Goal: Find contact information: Find contact information

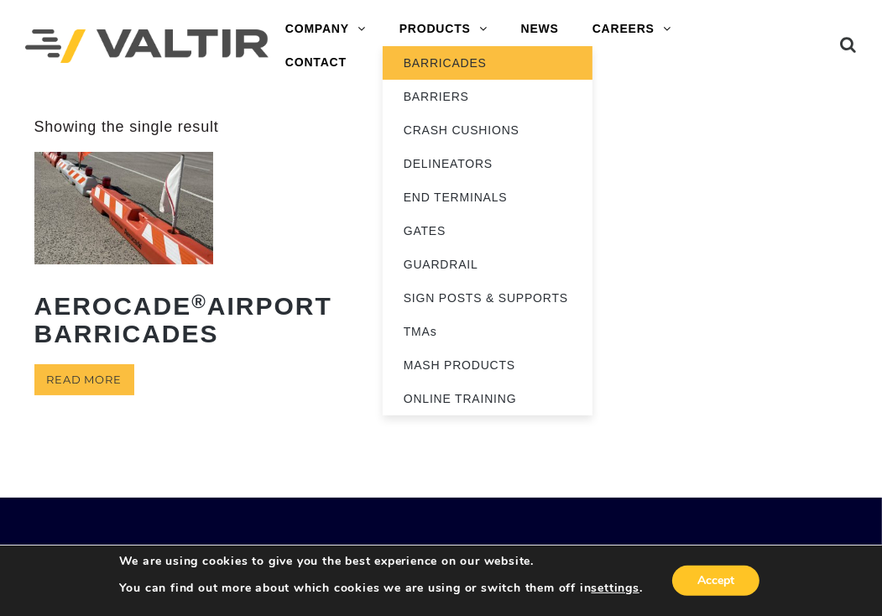
click at [427, 59] on link "BARRICADES" at bounding box center [488, 63] width 210 height 34
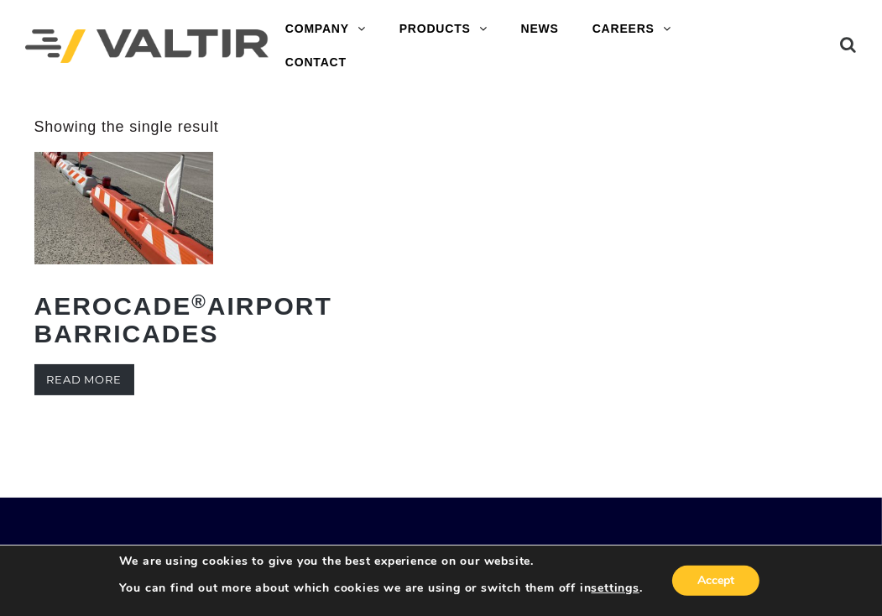
click at [86, 395] on link "Read more" at bounding box center [84, 379] width 100 height 31
click at [318, 65] on link "CONTACT" at bounding box center [315, 63] width 95 height 34
